Goal: Navigation & Orientation: Find specific page/section

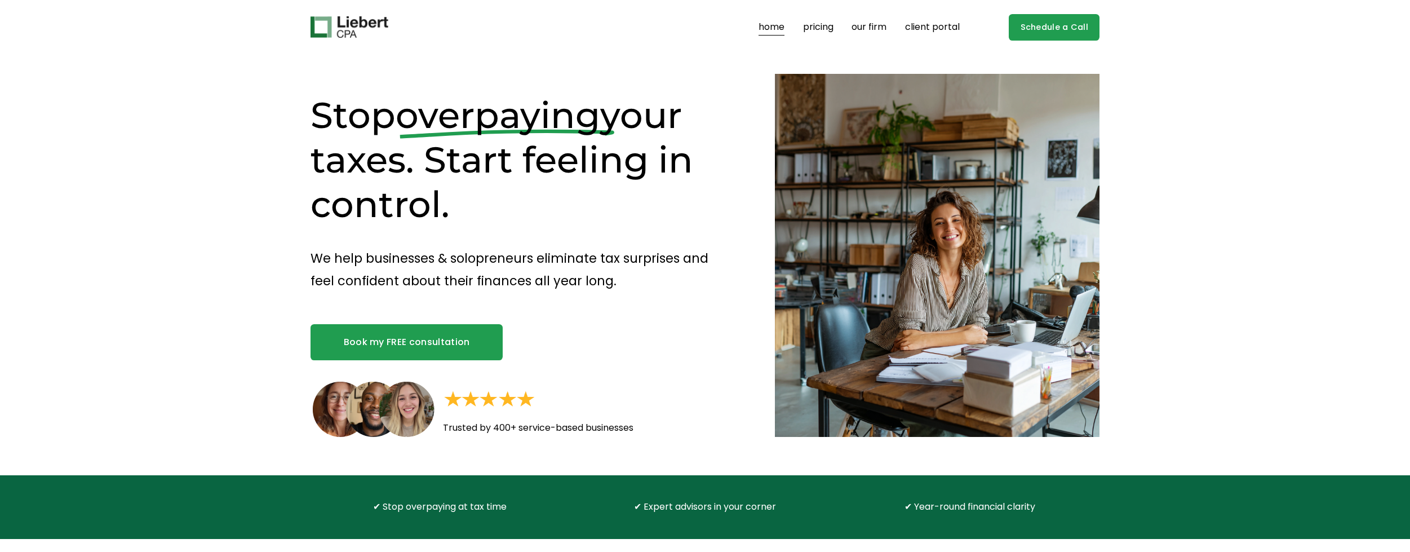
click at [815, 26] on link "pricing" at bounding box center [818, 27] width 30 height 18
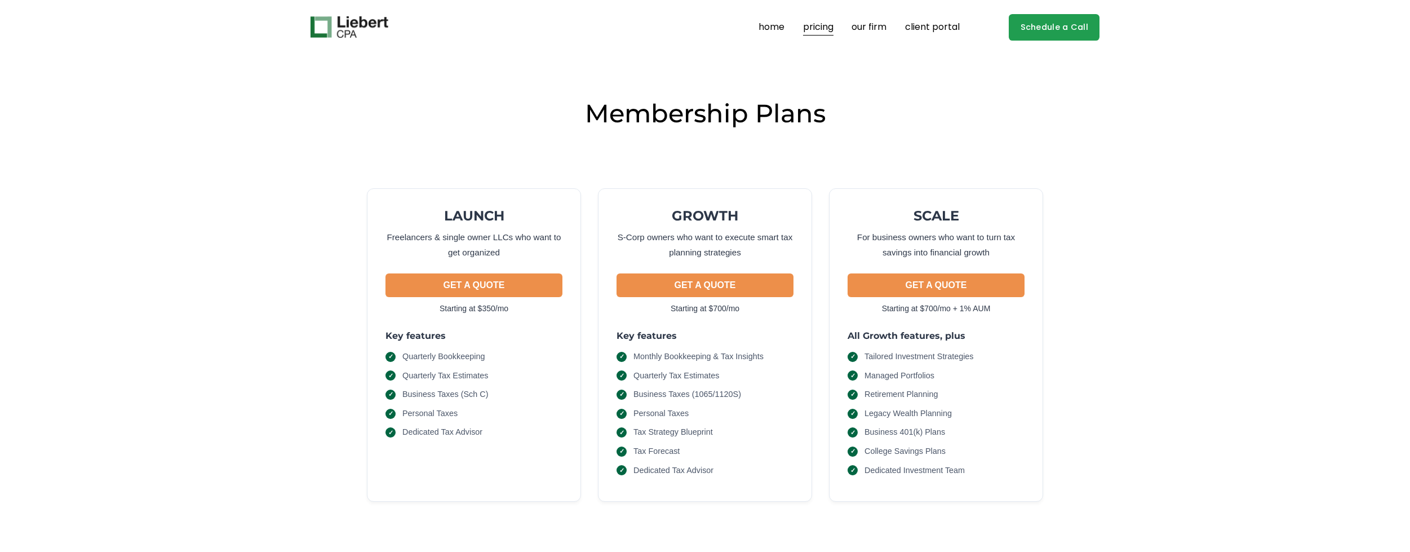
click at [943, 25] on link "client portal" at bounding box center [932, 27] width 55 height 18
